Goal: Obtain resource: Download file/media

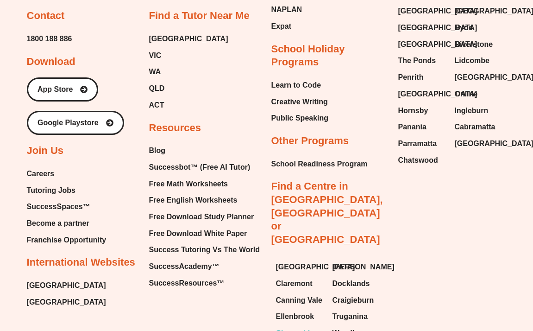
scroll to position [3867, 0]
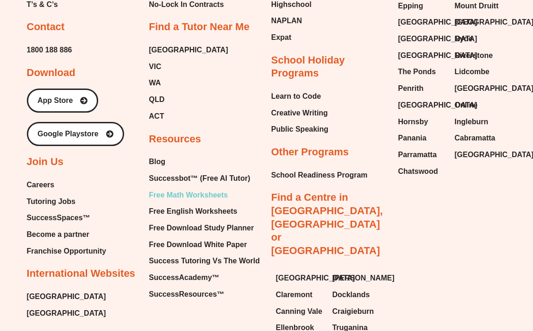
click at [203, 188] on span "Free Math Worksheets" at bounding box center [188, 195] width 79 height 14
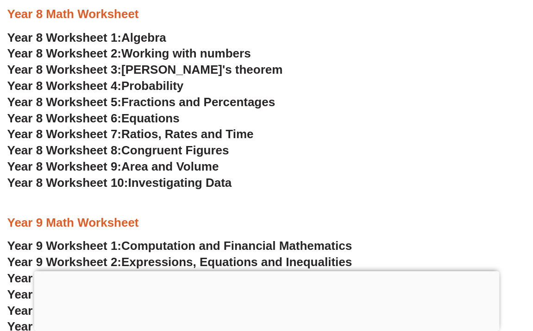
scroll to position [3003, 0]
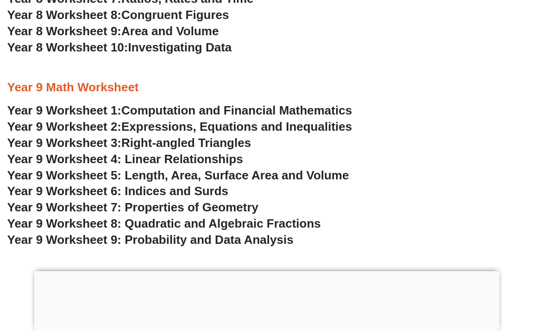
scroll to position [3140, 0]
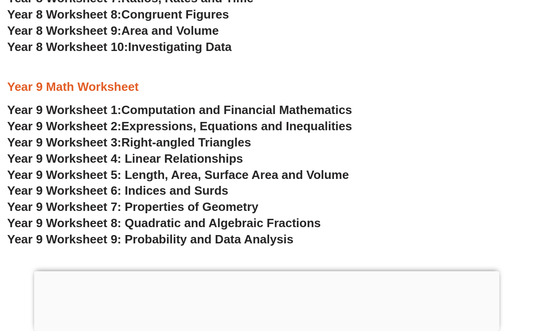
click at [190, 160] on span "Year 9 Worksheet 4: Linear Relationships" at bounding box center [125, 159] width 236 height 14
